Goal: Task Accomplishment & Management: Manage account settings

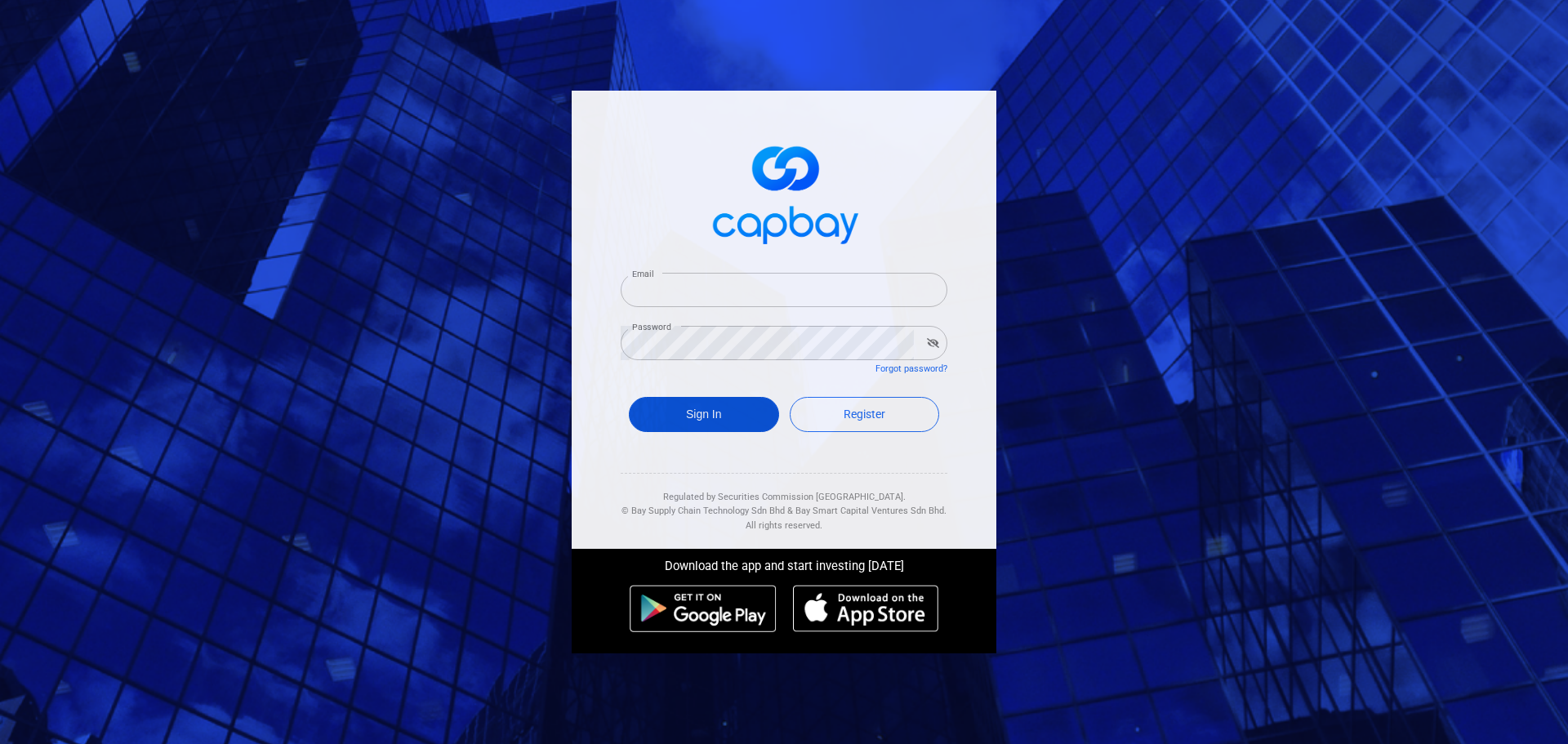
type input "[EMAIL_ADDRESS][DOMAIN_NAME]"
click at [710, 425] on button "Sign In" at bounding box center [704, 414] width 150 height 35
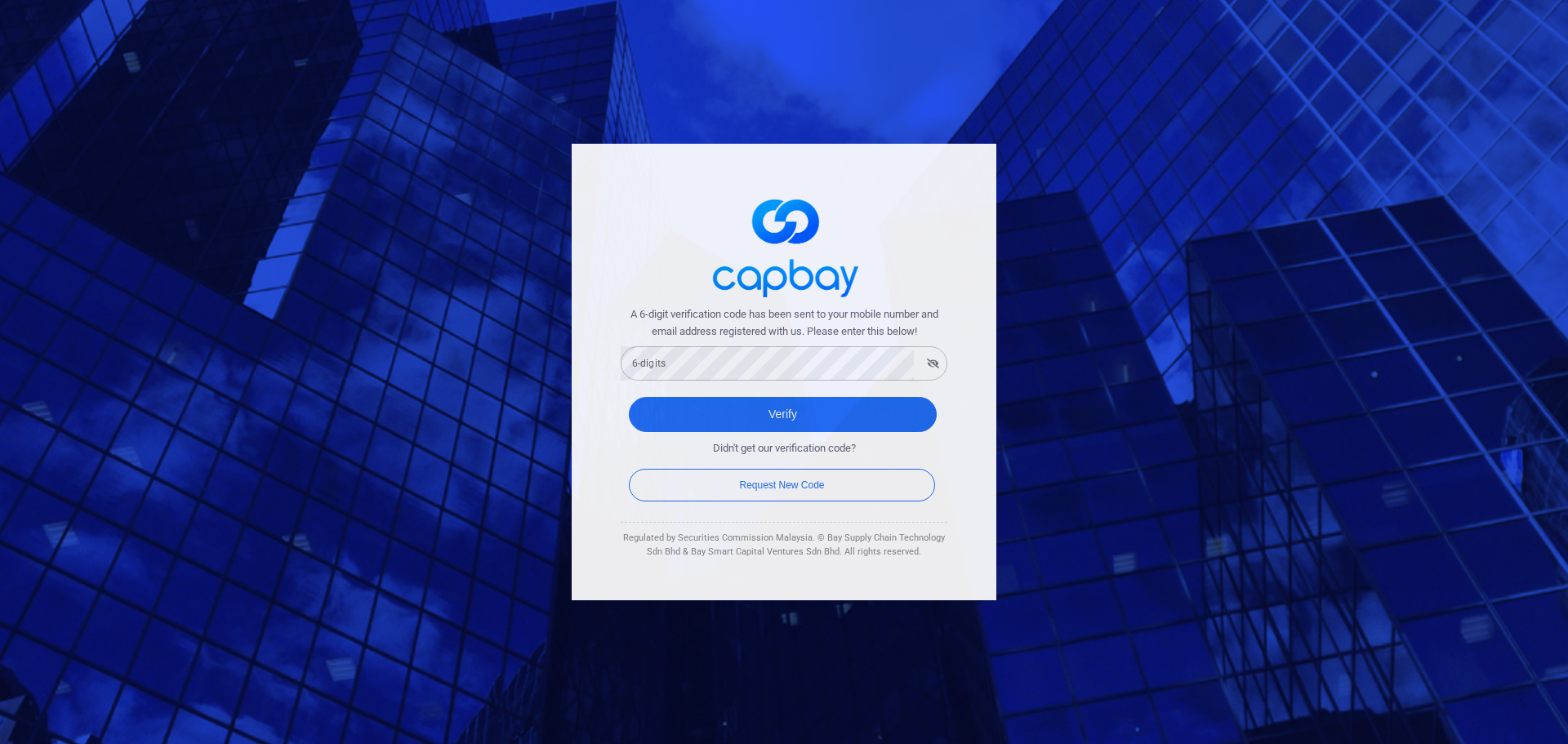
click at [784, 382] on form "A 6-digit verification code has been sent to your mobile number and email addre…" at bounding box center [784, 405] width 327 height 199
click at [649, 410] on button "Verify" at bounding box center [783, 414] width 308 height 35
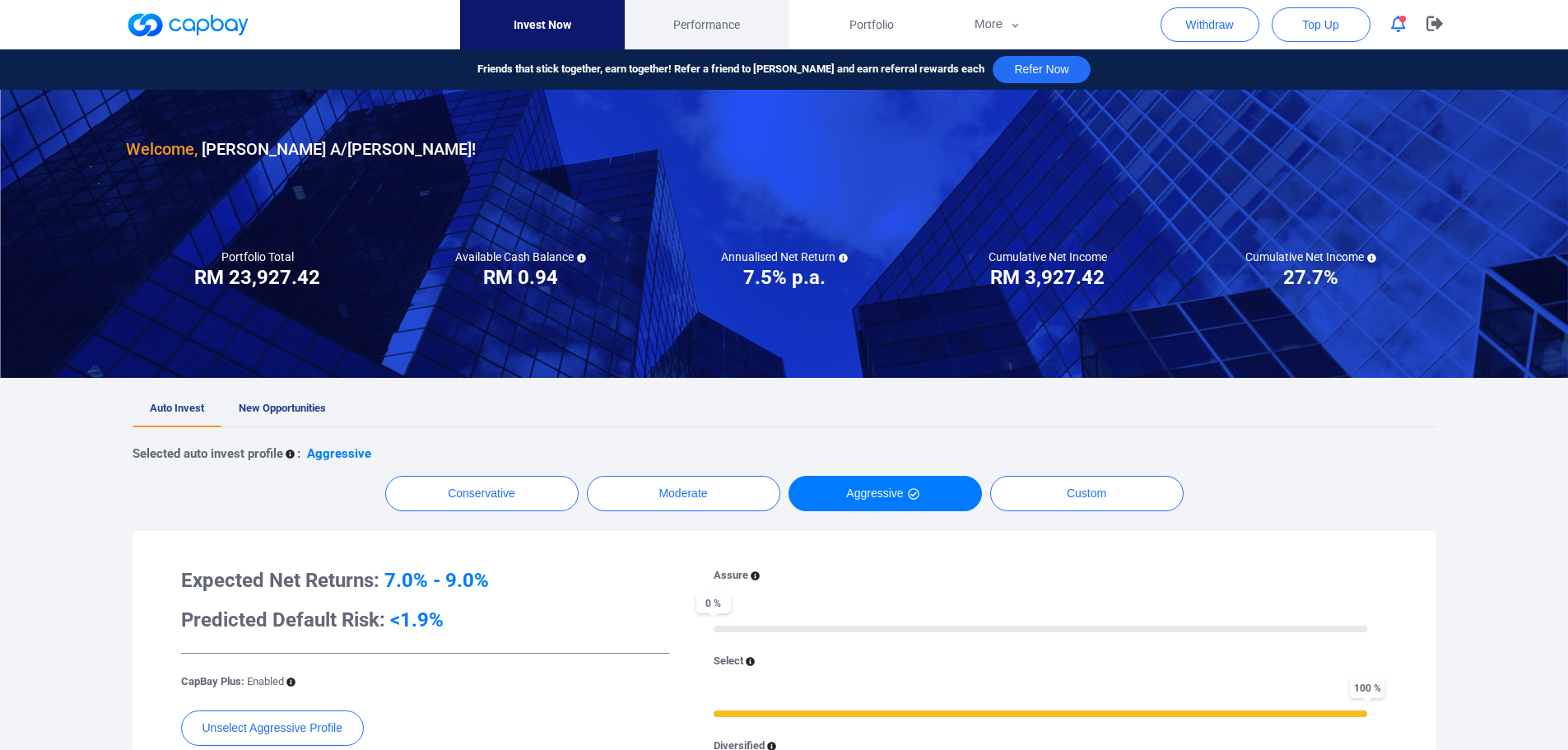
click at [713, 25] on span "Performance" at bounding box center [706, 24] width 67 height 18
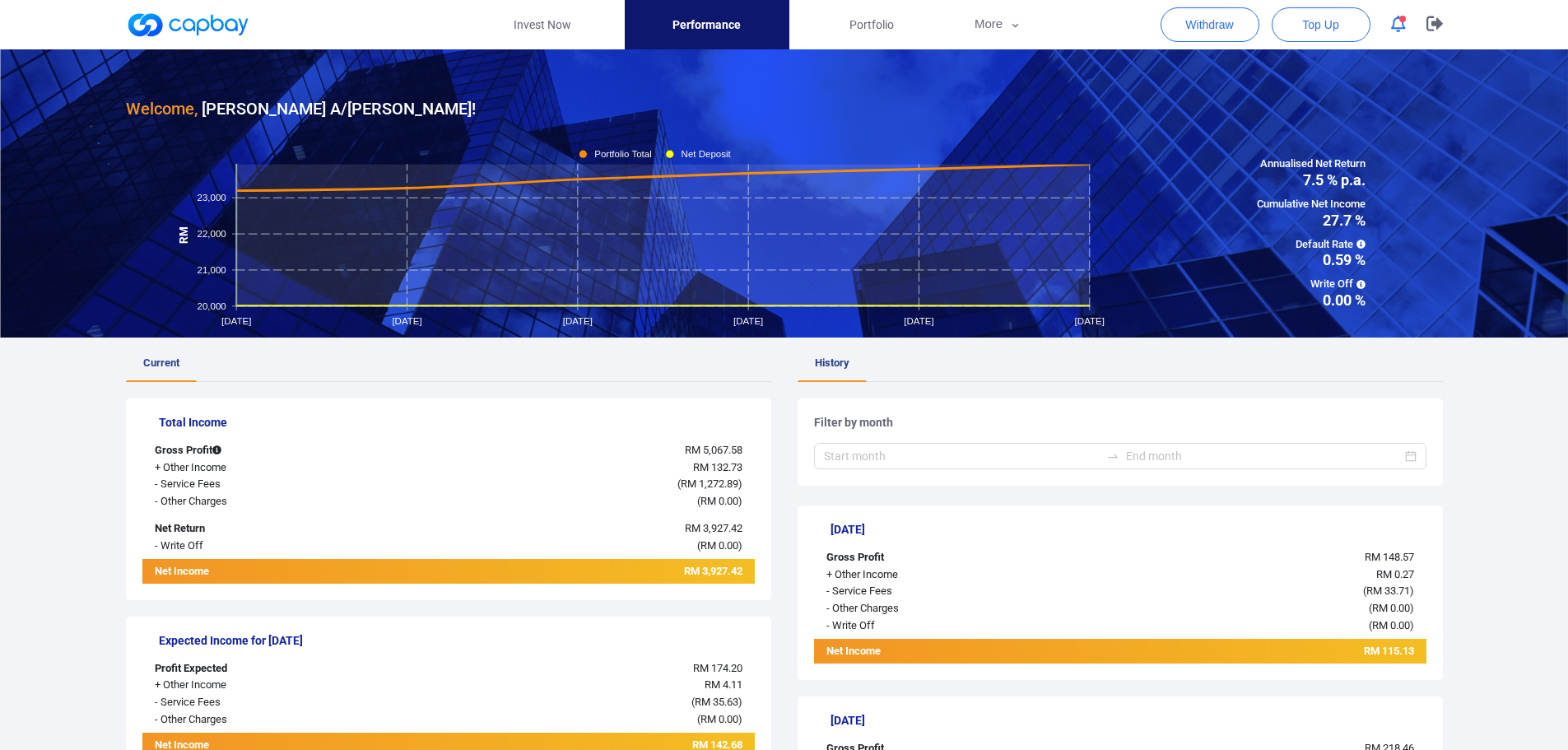
click at [1399, 27] on icon "button" at bounding box center [1399, 24] width 15 height 17
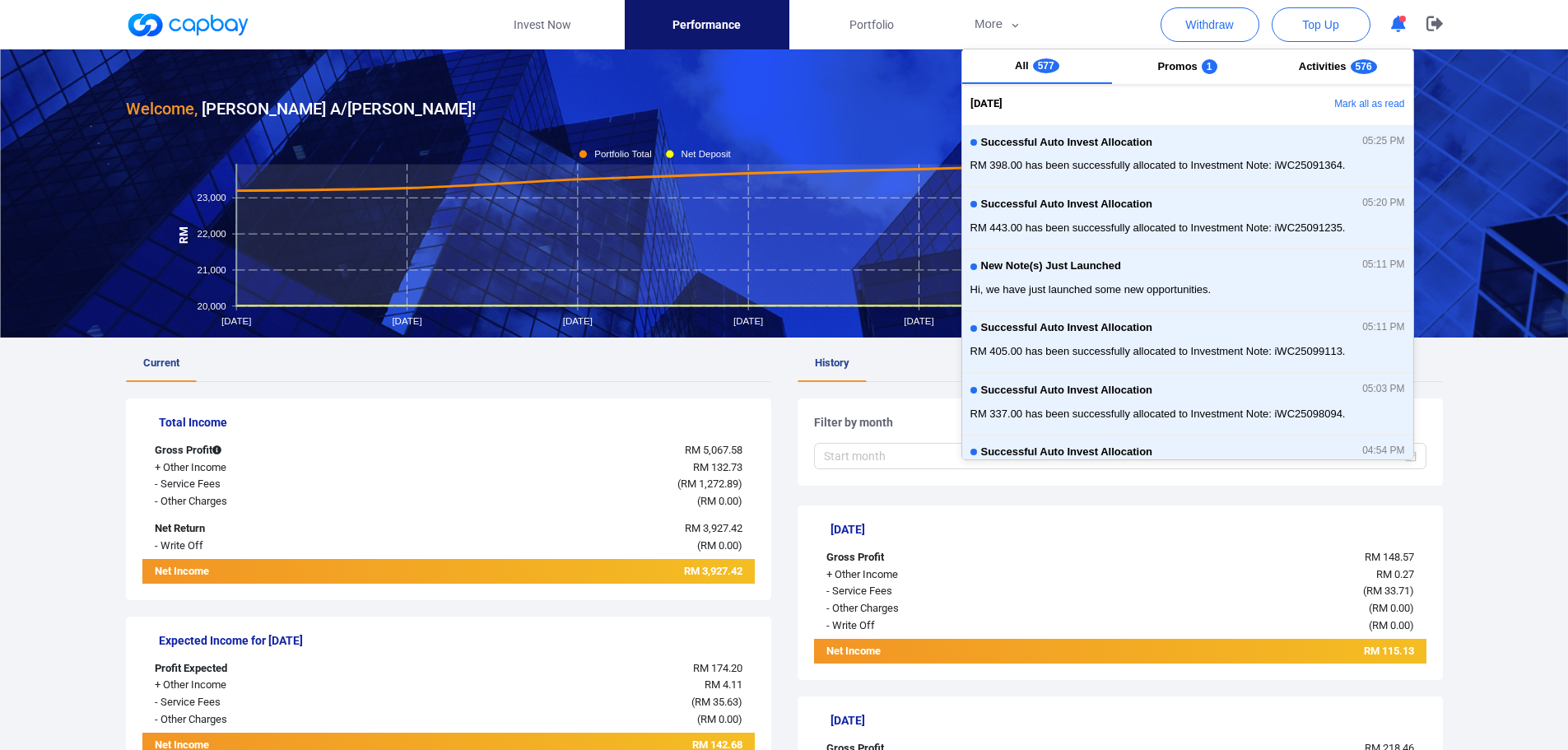
click at [1054, 34] on nav "Invest Now Performance Portfolio More Transaction My Statements My Profile FAQs…" at bounding box center [752, 24] width 1317 height 49
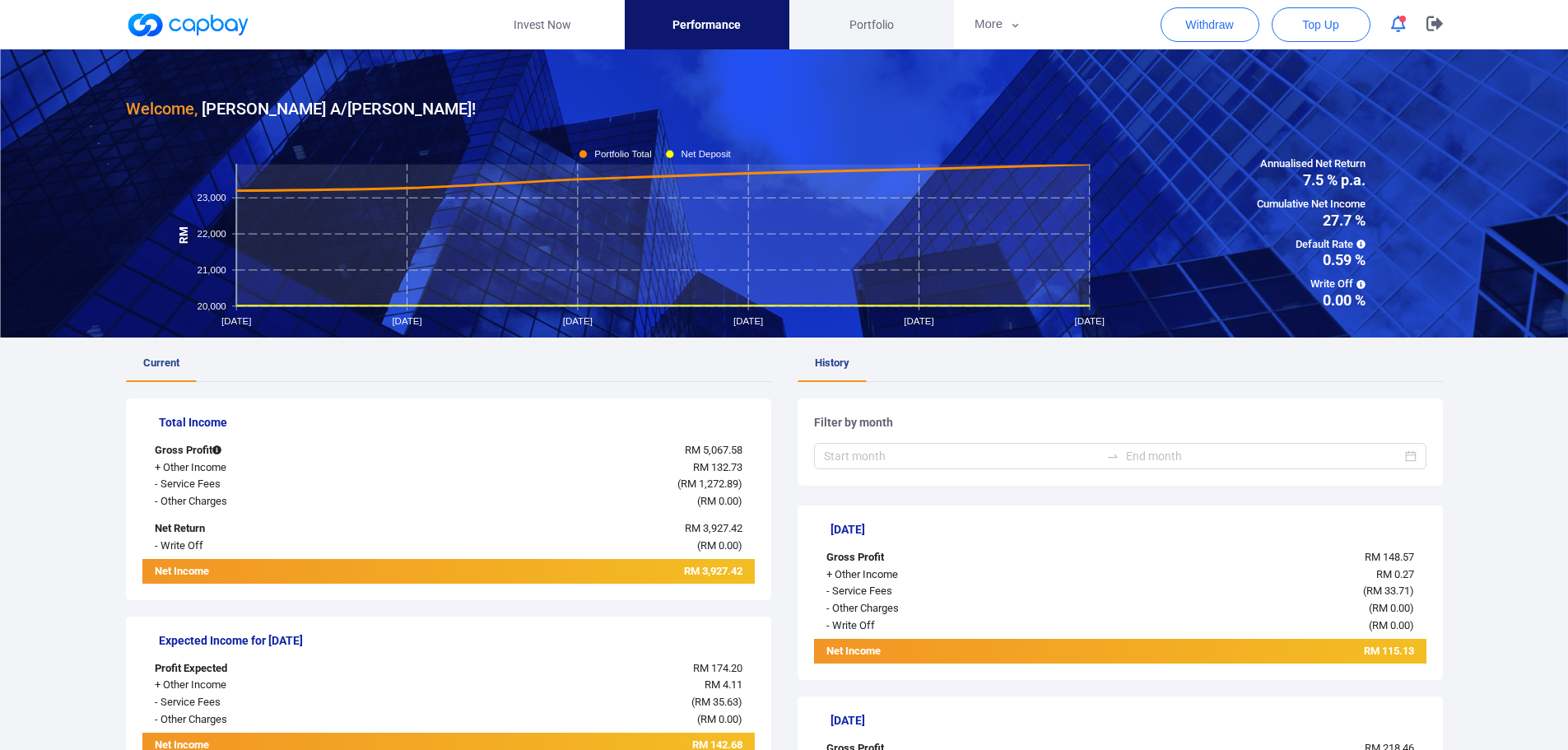
click at [858, 22] on span "Portfolio" at bounding box center [871, 24] width 44 height 18
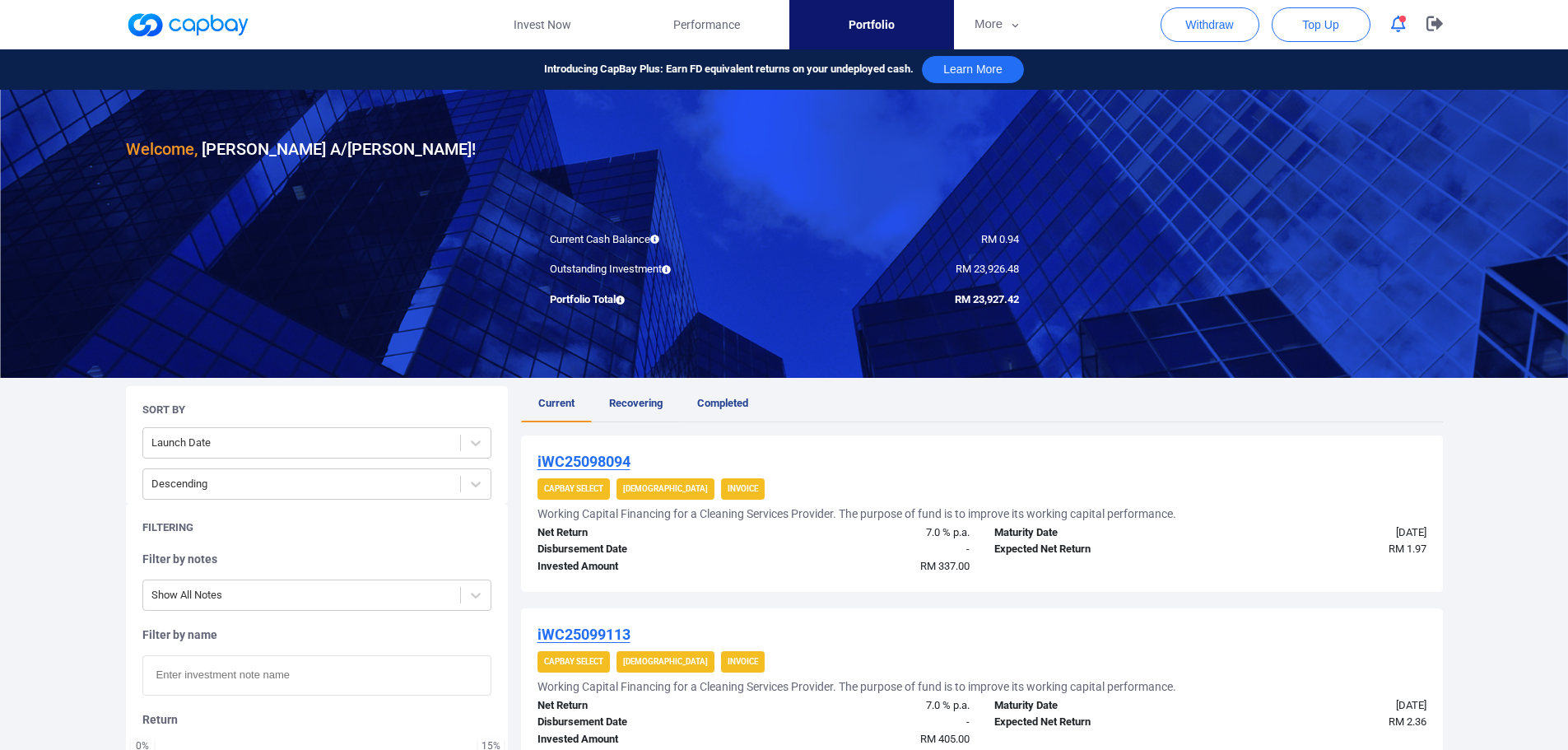
click at [653, 407] on span "Recovering" at bounding box center [635, 403] width 54 height 12
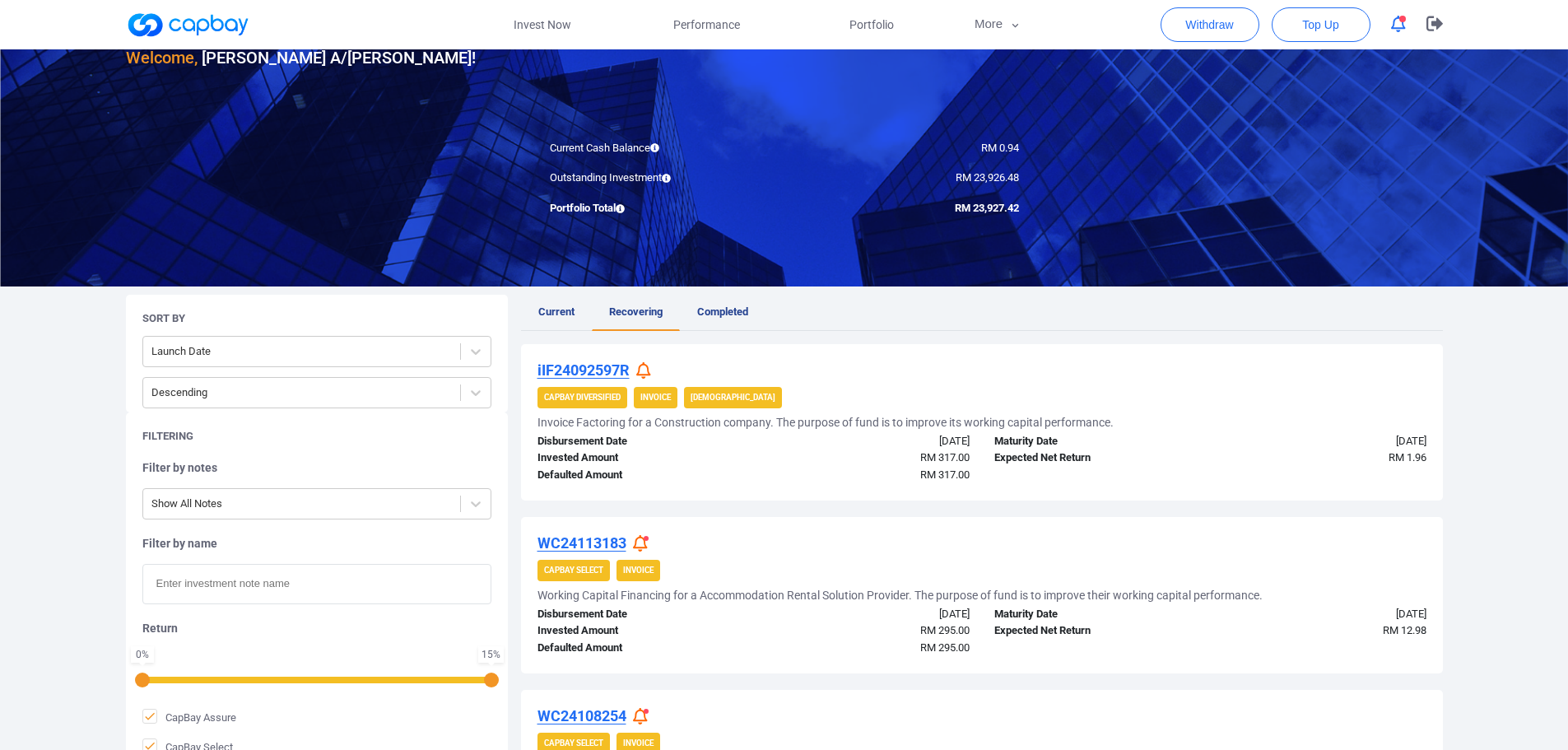
scroll to position [48, 0]
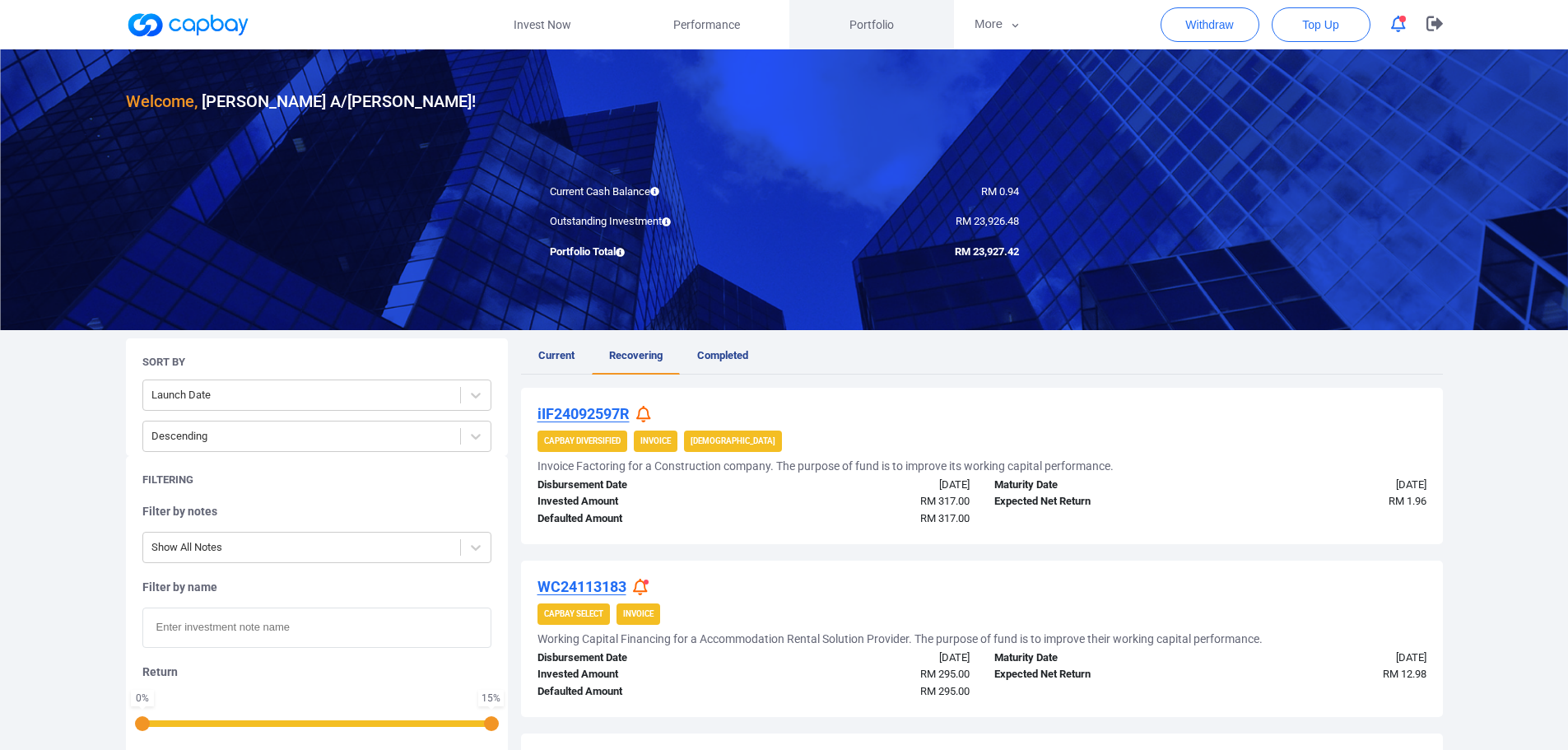
click at [859, 18] on span "Portfolio" at bounding box center [871, 24] width 44 height 18
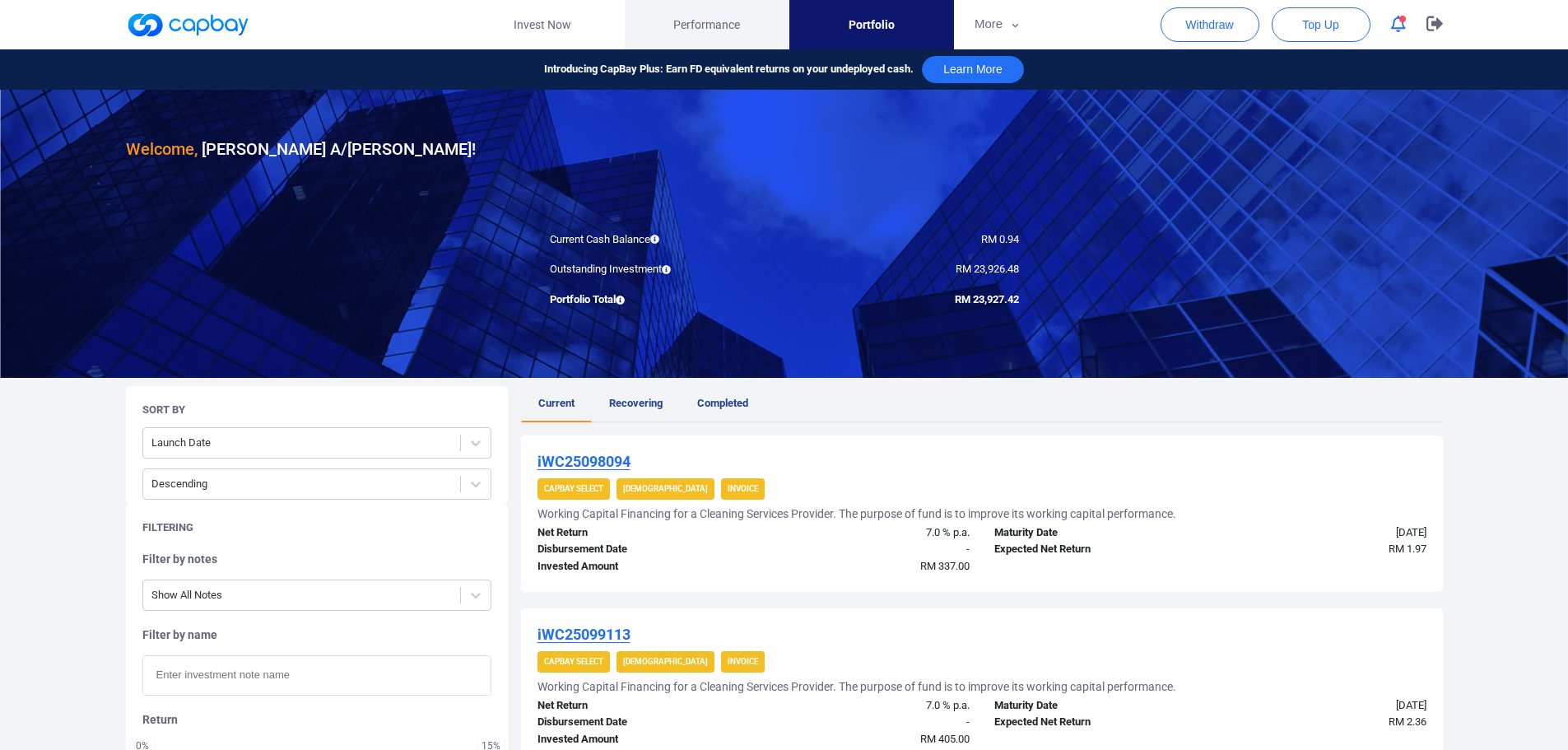
click at [686, 18] on span "Performance" at bounding box center [706, 24] width 67 height 18
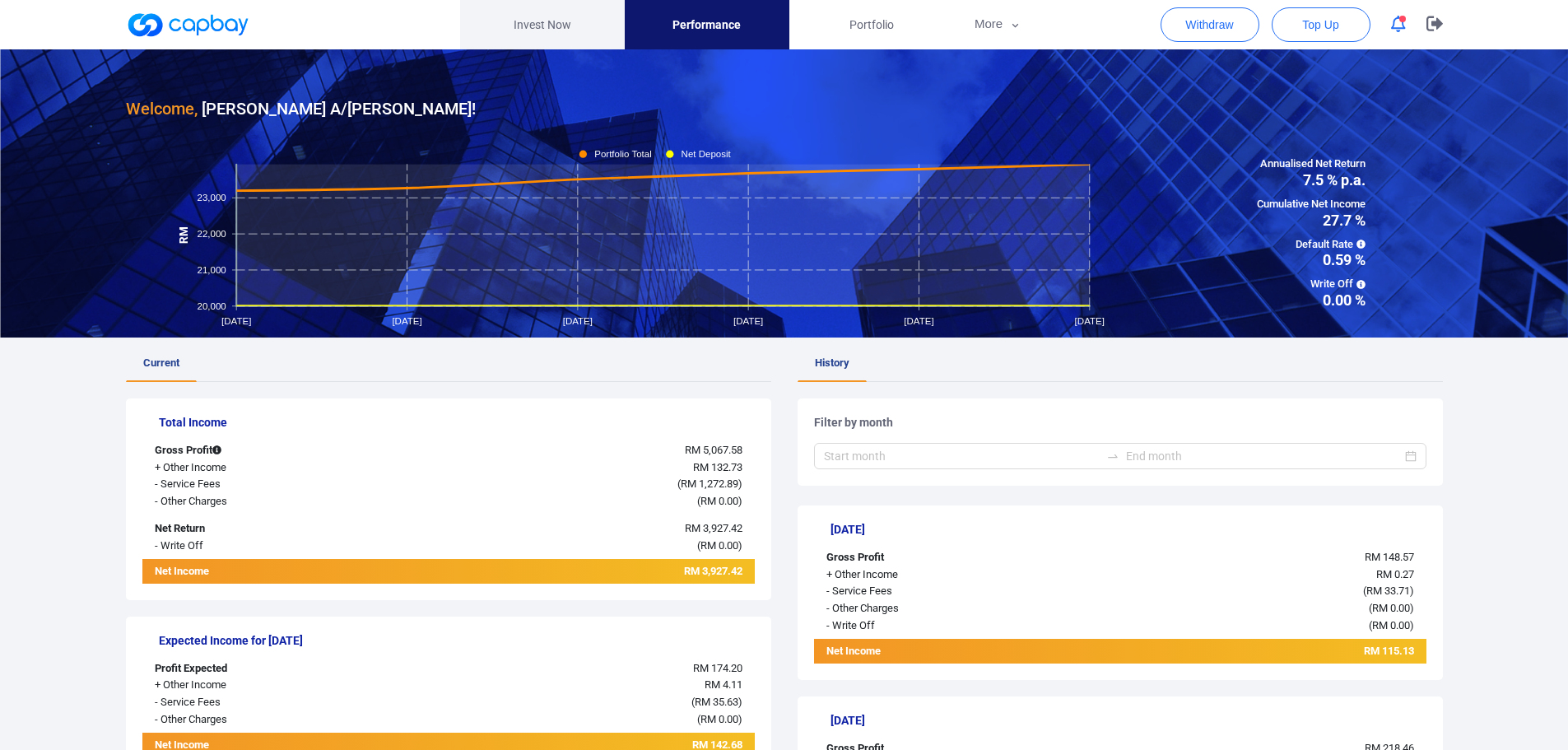
click at [507, 31] on link "Invest Now" at bounding box center [542, 24] width 165 height 49
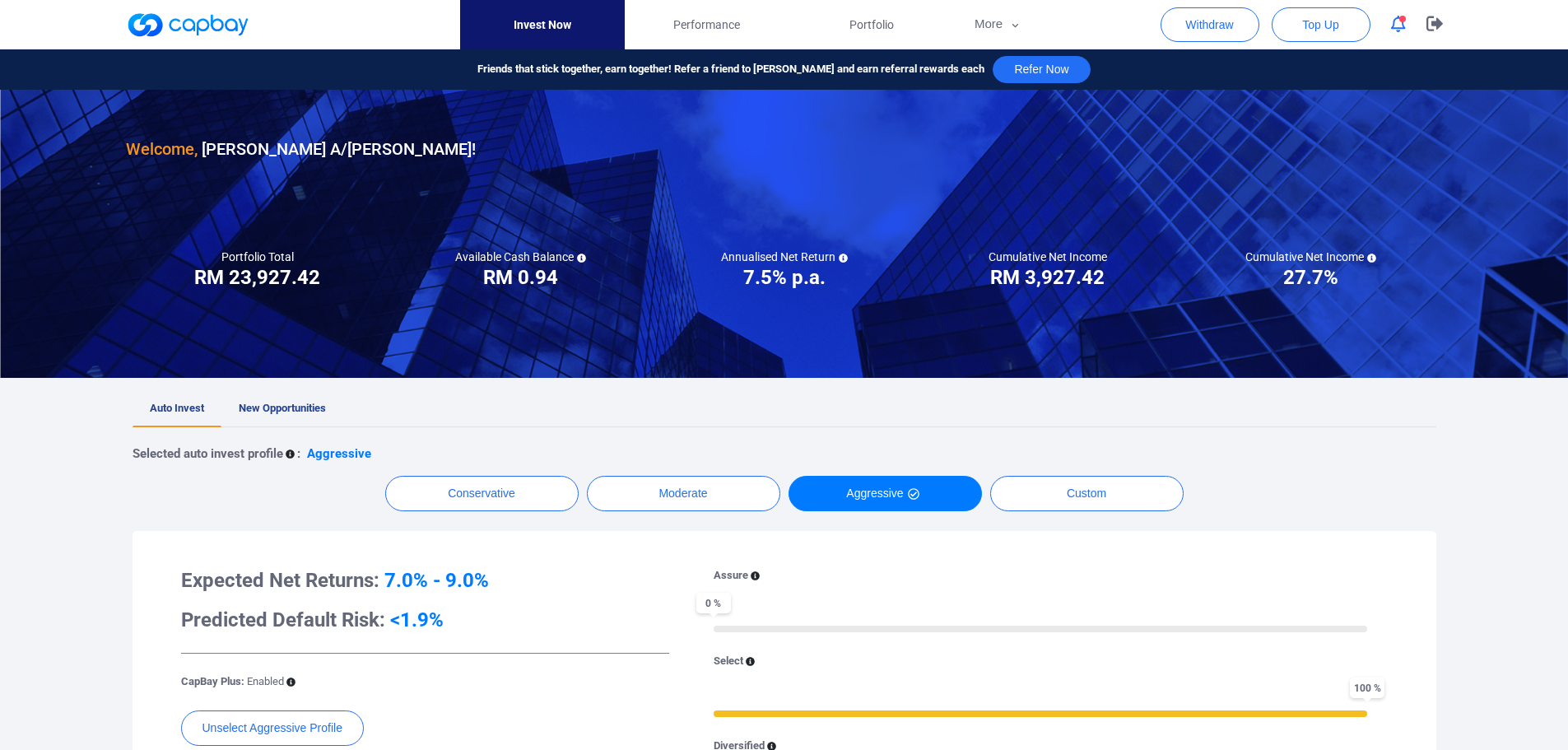
click at [1372, 257] on icon at bounding box center [1371, 258] width 9 height 9
click at [1412, 29] on button "button" at bounding box center [1398, 24] width 31 height 25
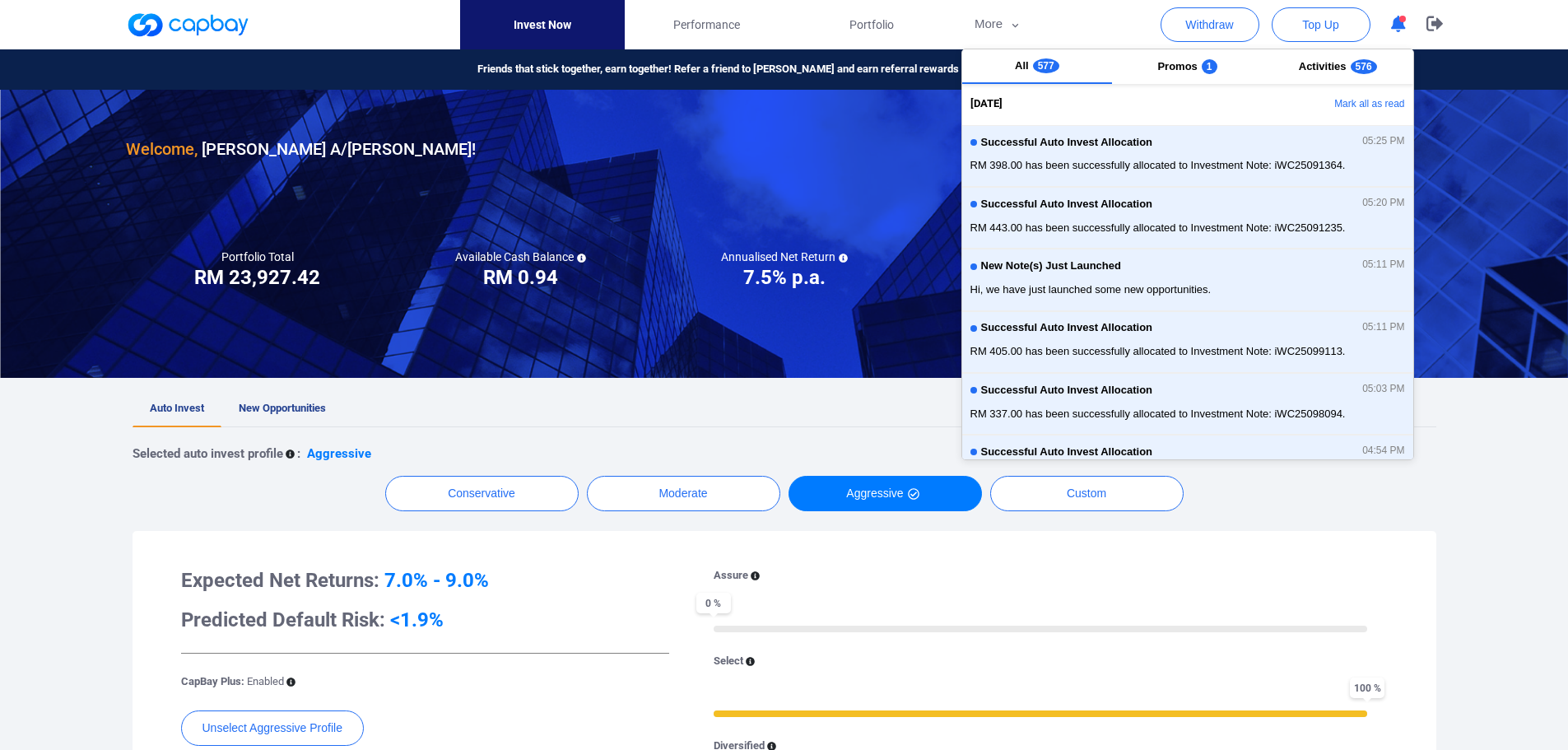
click at [1180, 87] on div "All 577 Promos 1 Activities 576 [DATE] Mark all as read Successful Auto Invest …" at bounding box center [1187, 254] width 452 height 411
click at [1181, 69] on span "Promos" at bounding box center [1177, 66] width 40 height 12
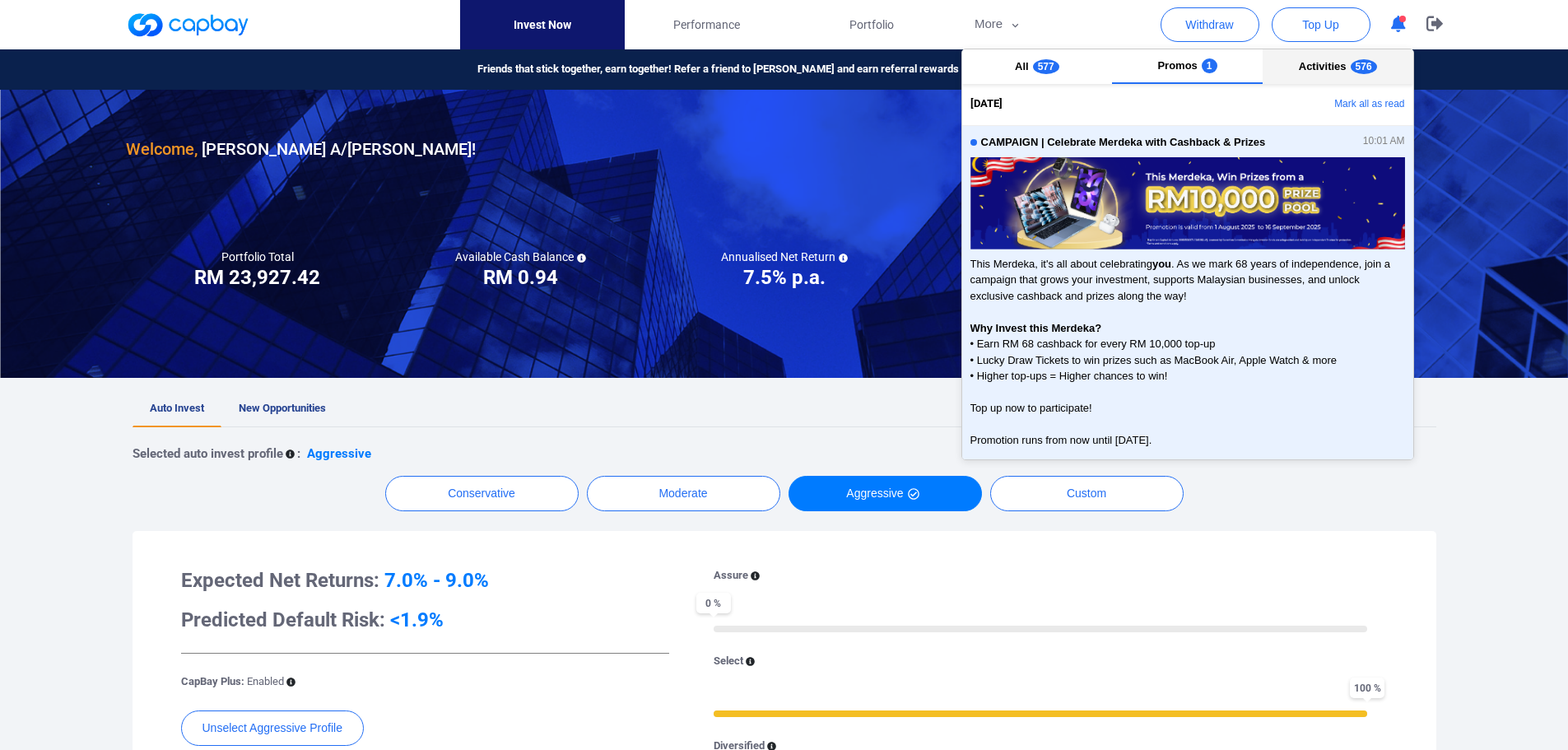
click at [1322, 65] on span "Activities" at bounding box center [1323, 66] width 48 height 12
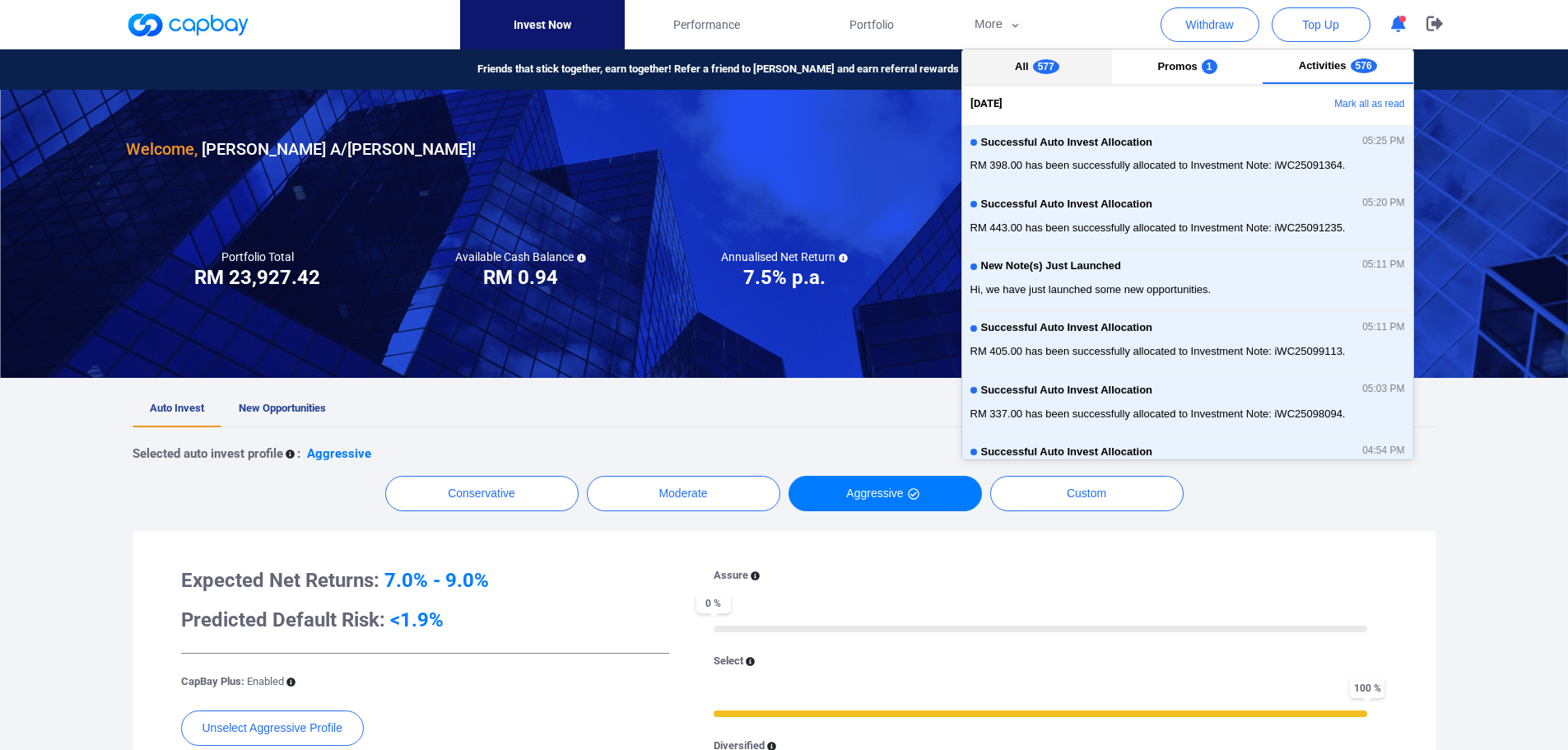
click at [1047, 66] on span "577" at bounding box center [1046, 67] width 26 height 15
click at [1351, 66] on span "576" at bounding box center [1364, 67] width 26 height 15
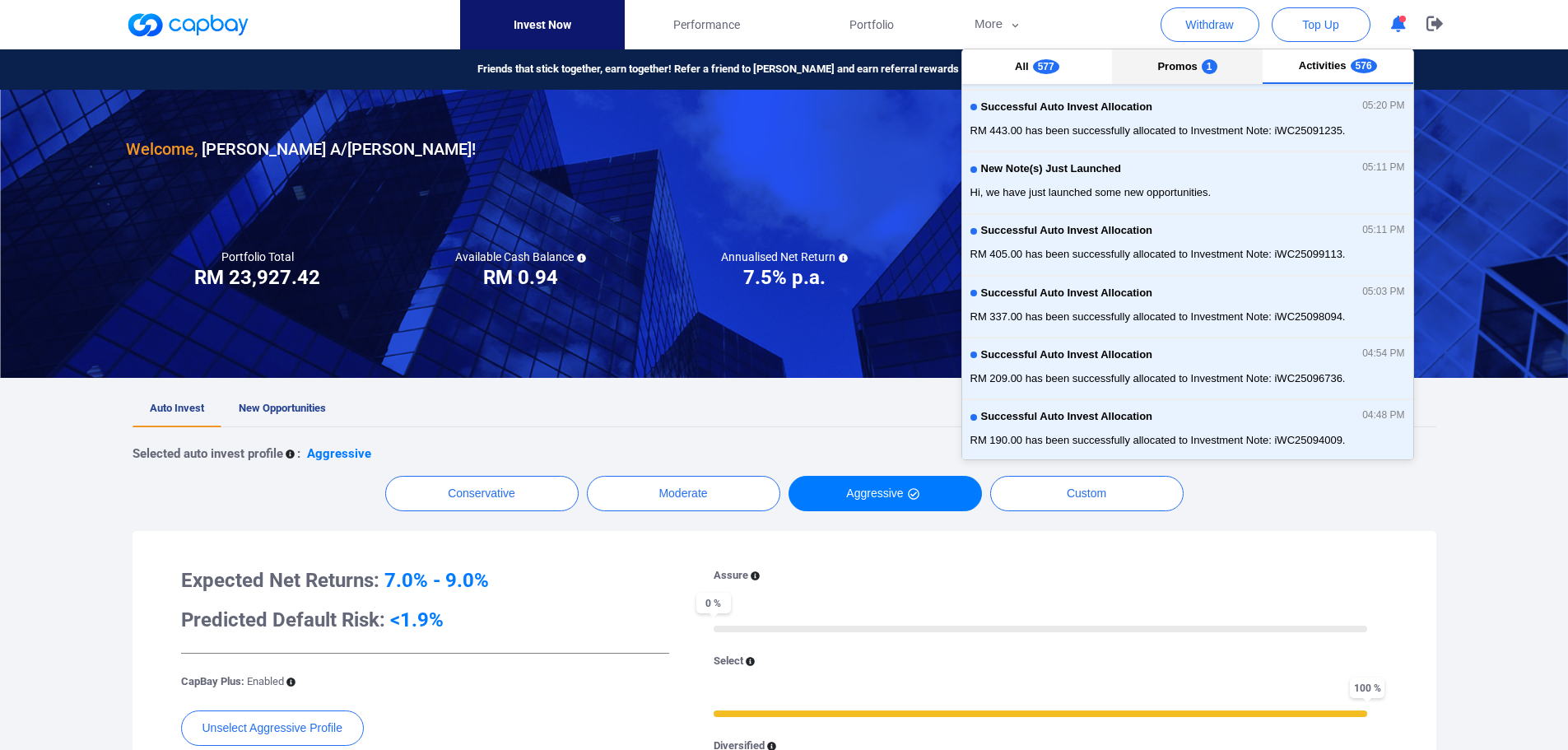
scroll to position [40, 0]
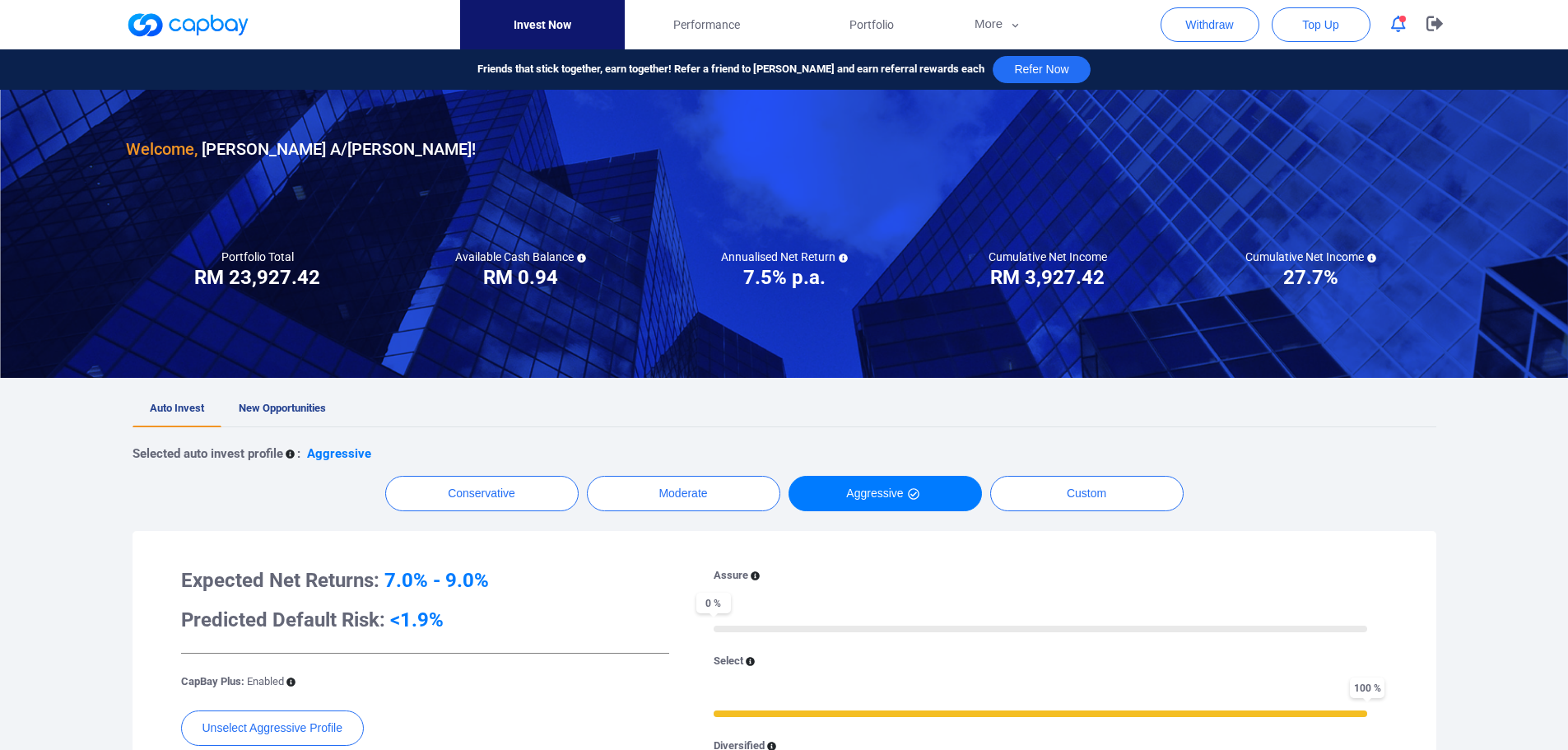
click at [1550, 30] on div "Invest Now Performance Portfolio More Transaction My Statements My Profile FAQs…" at bounding box center [784, 24] width 1568 height 49
